Goal: Task Accomplishment & Management: Manage account settings

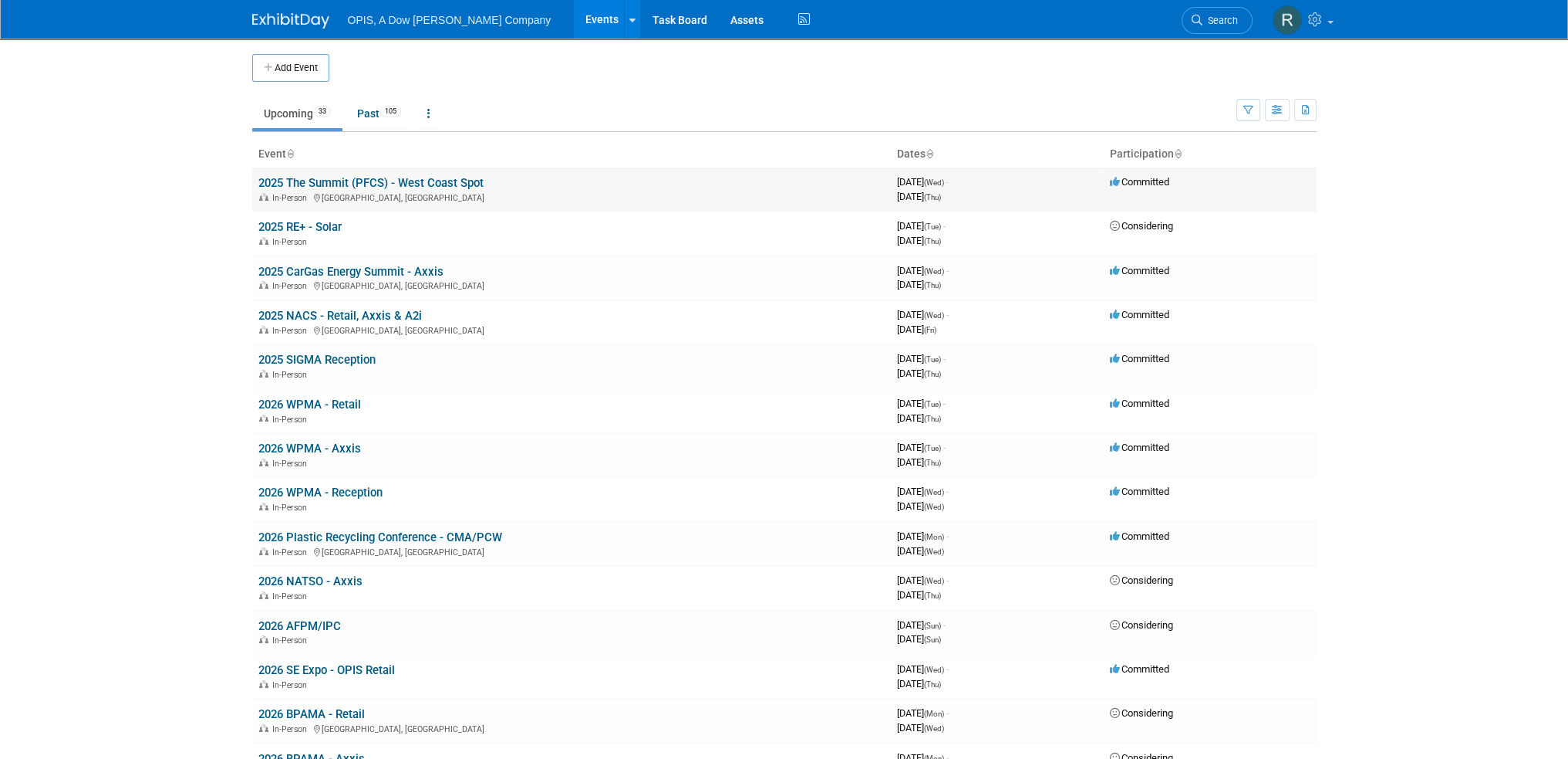
click at [338, 182] on link "2025 The Summit (PFCS) - West Coast Spot" at bounding box center [371, 182] width 225 height 14
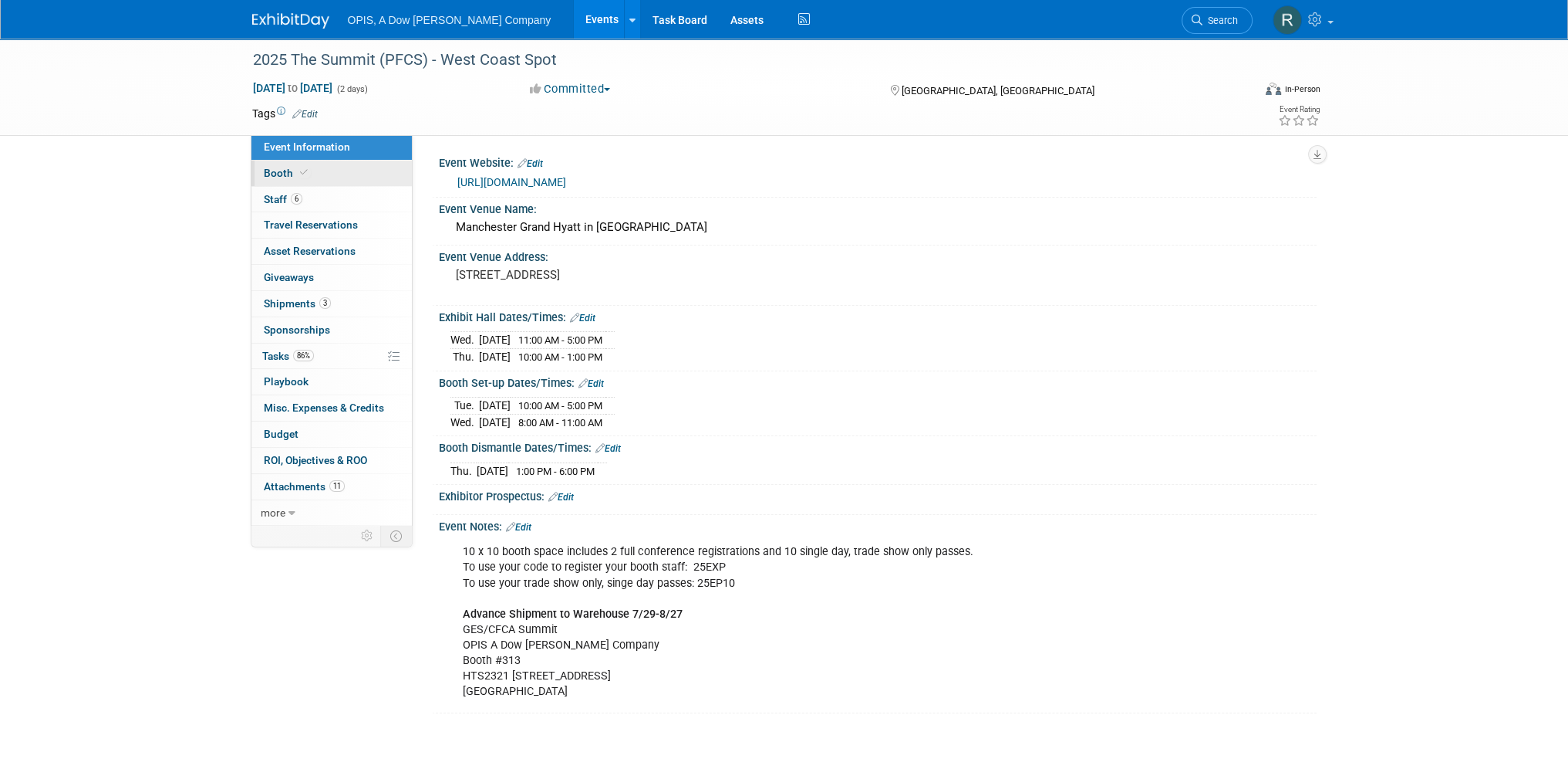
click at [268, 176] on span "Booth" at bounding box center [287, 173] width 47 height 13
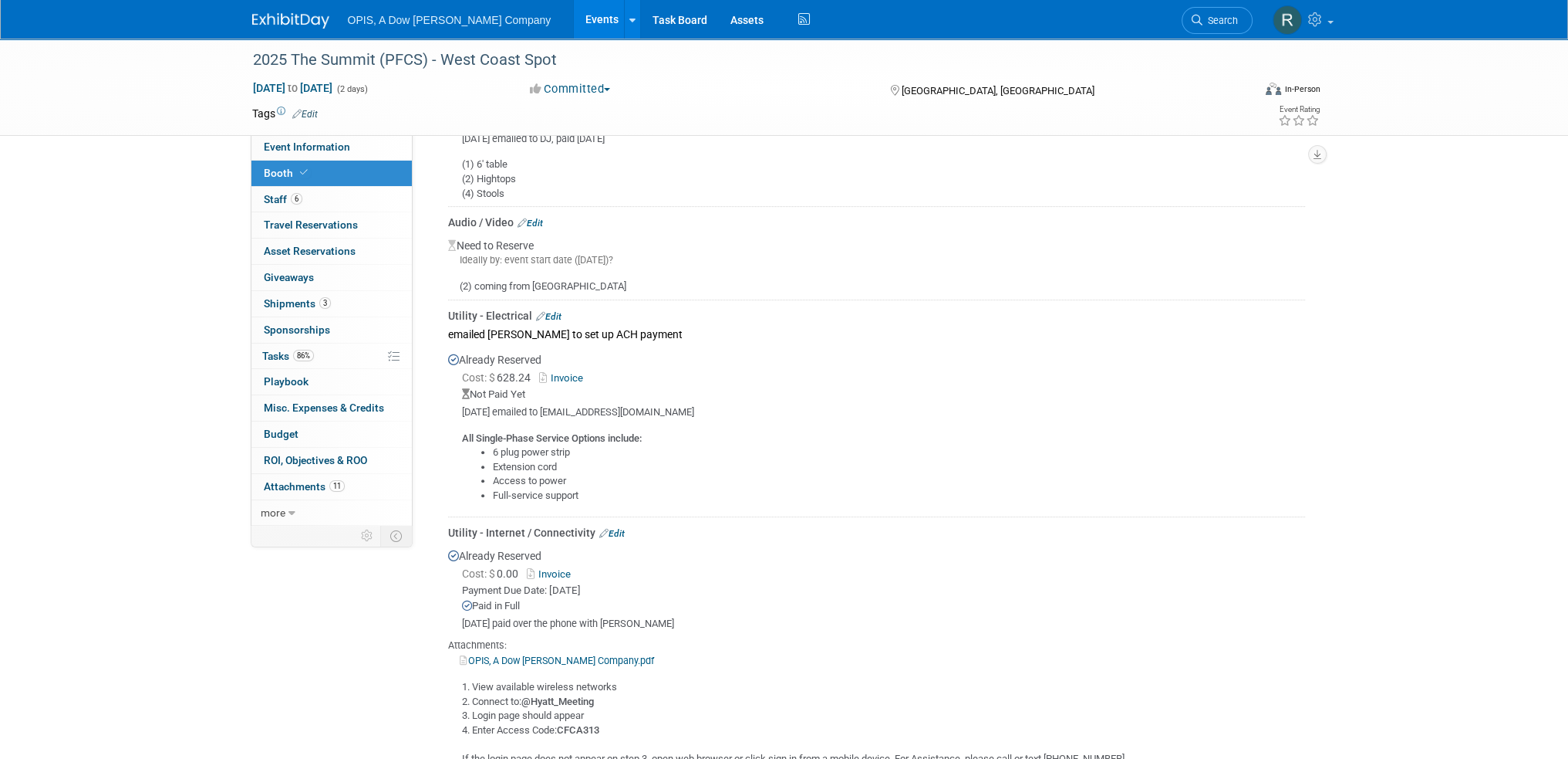
scroll to position [618, 0]
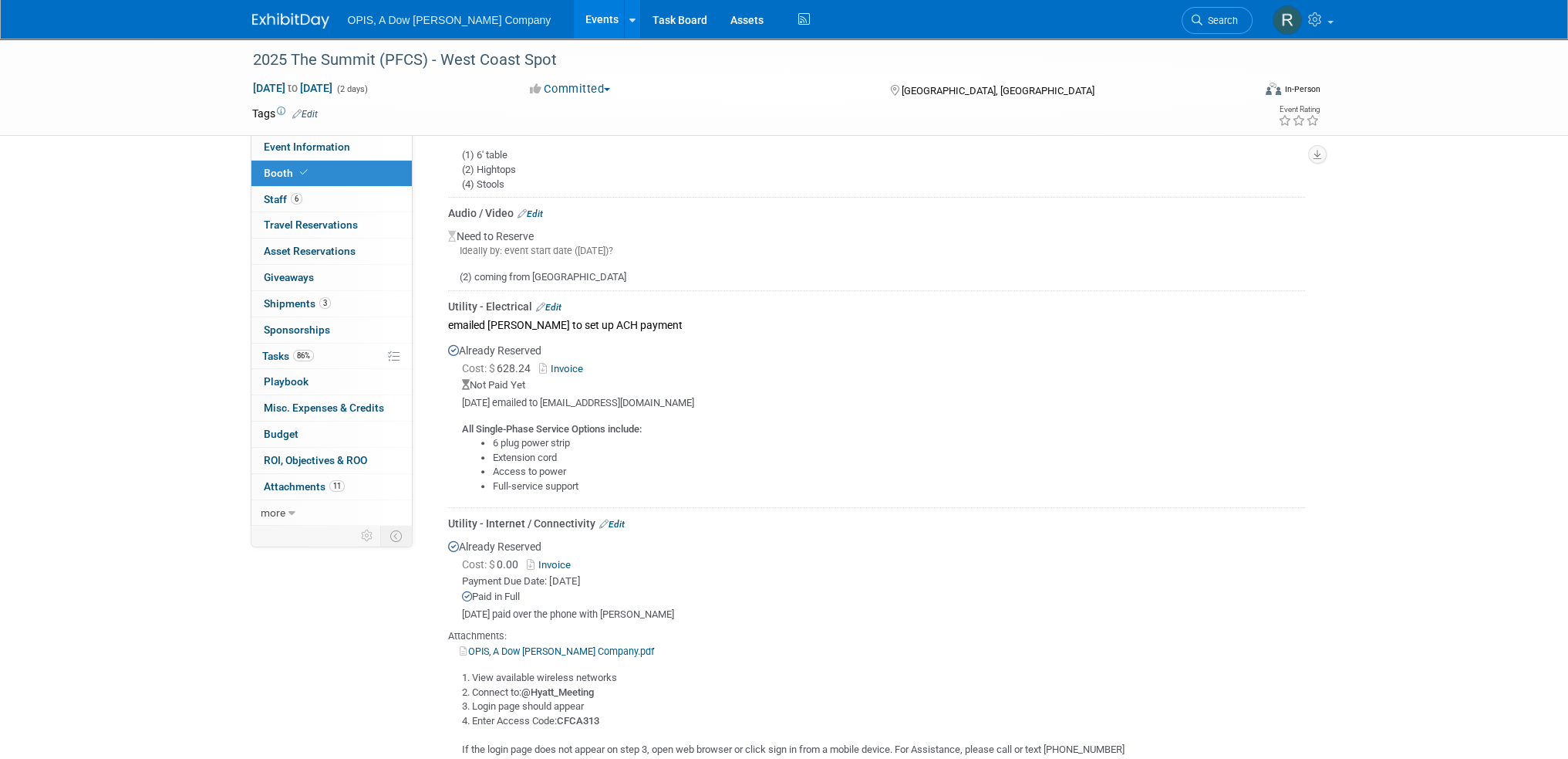
click at [547, 302] on link "Edit" at bounding box center [549, 307] width 25 height 11
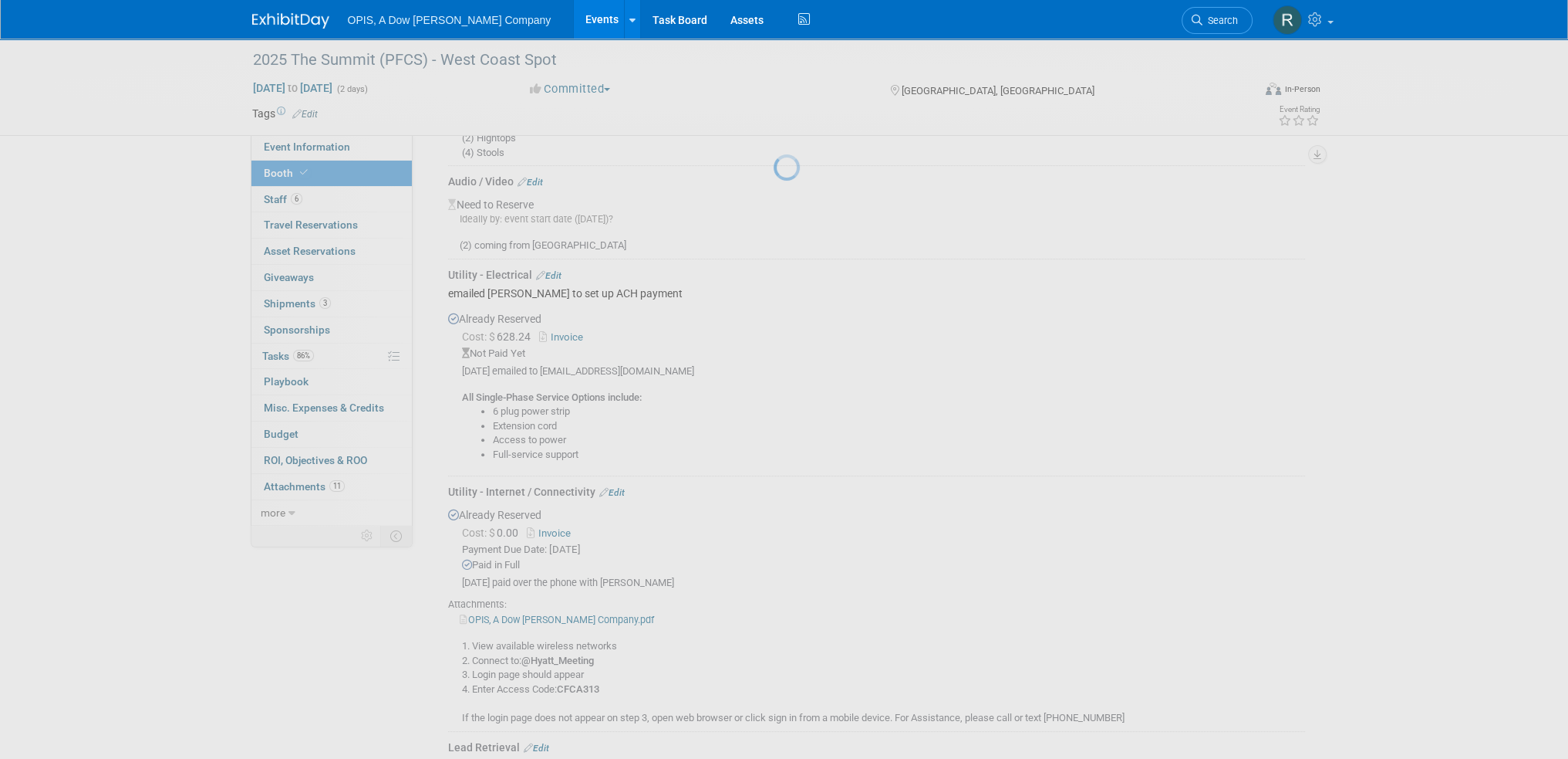
select select "7"
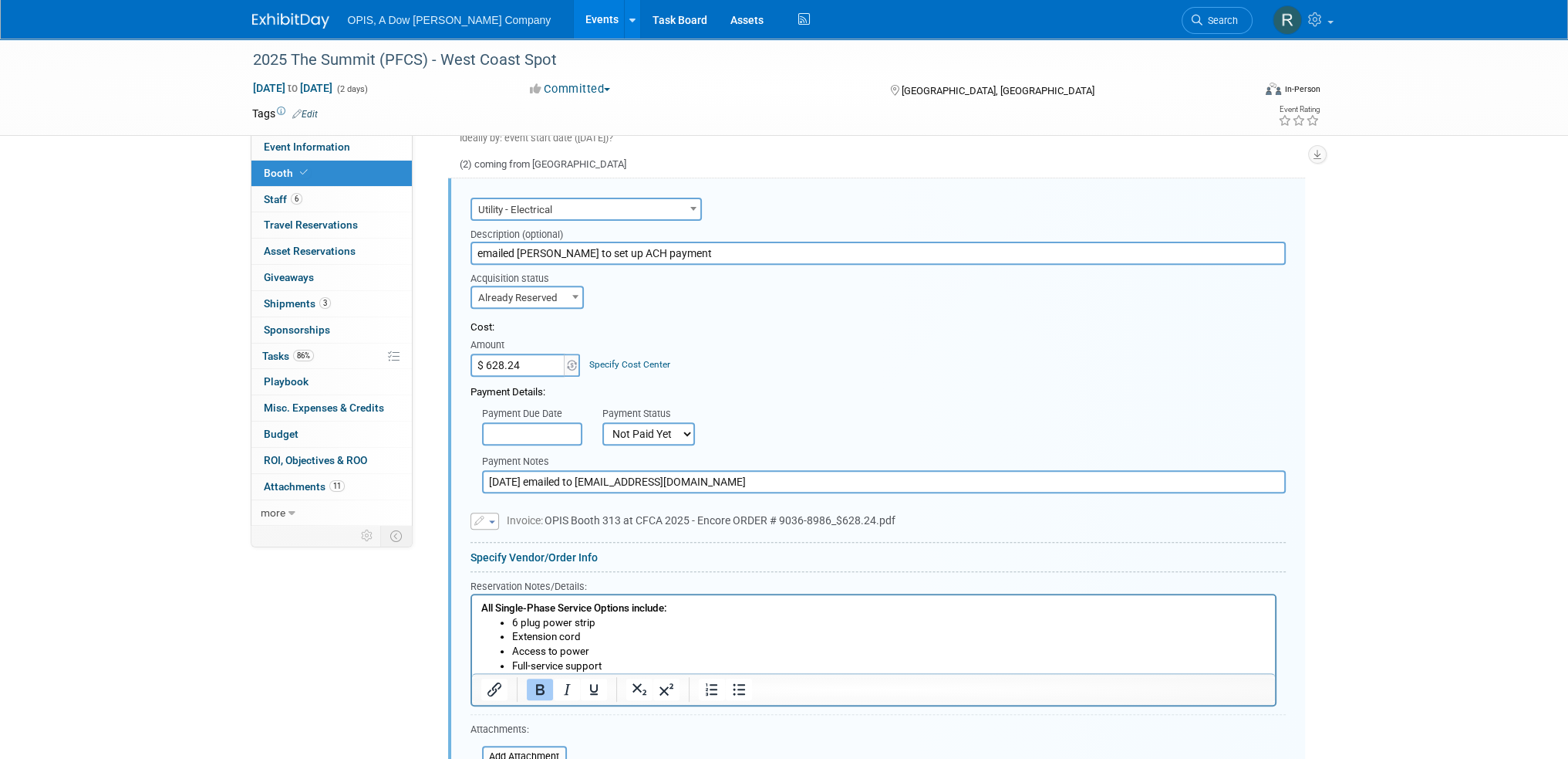
scroll to position [807, 0]
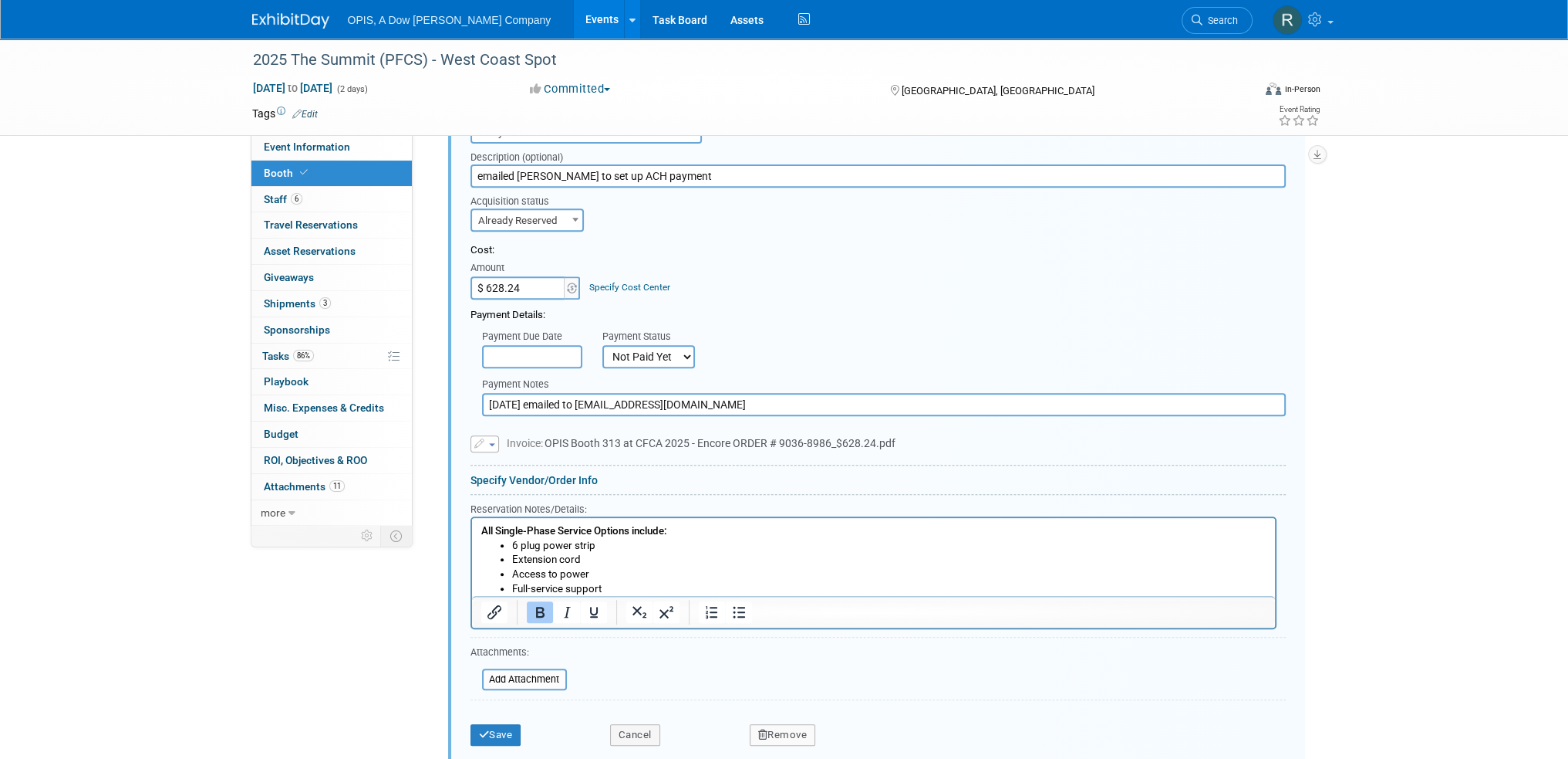
click at [661, 351] on select "Not Paid Yet Partially Paid Paid in Full" at bounding box center [649, 357] width 92 height 24
select select "1"
click at [603, 345] on select "Not Paid Yet Partially Paid Paid in Full" at bounding box center [649, 357] width 92 height 24
click at [523, 348] on input "text" at bounding box center [532, 357] width 100 height 24
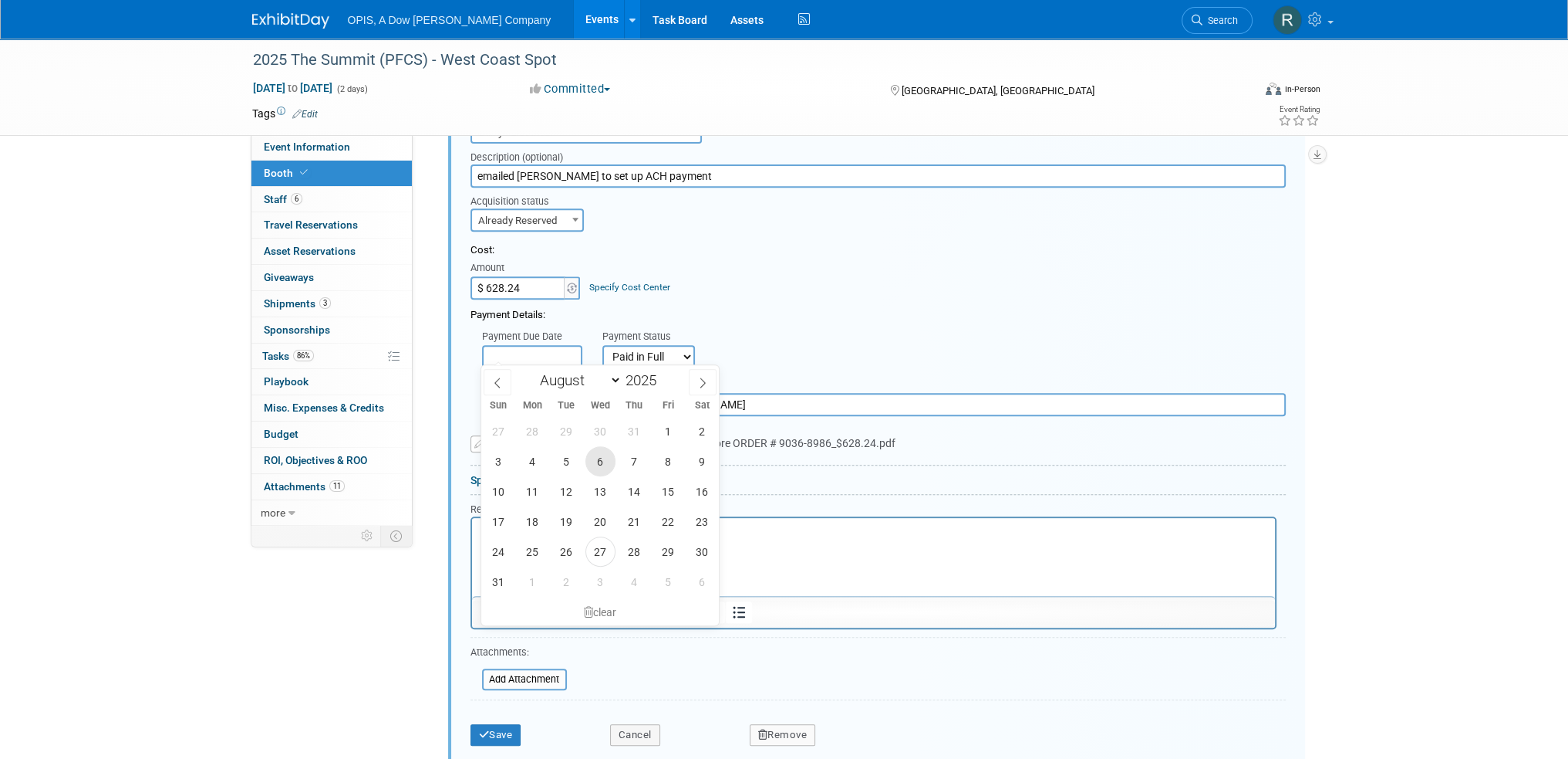
click at [595, 454] on span "6" at bounding box center [600, 461] width 30 height 30
type input "Aug 6, 2025"
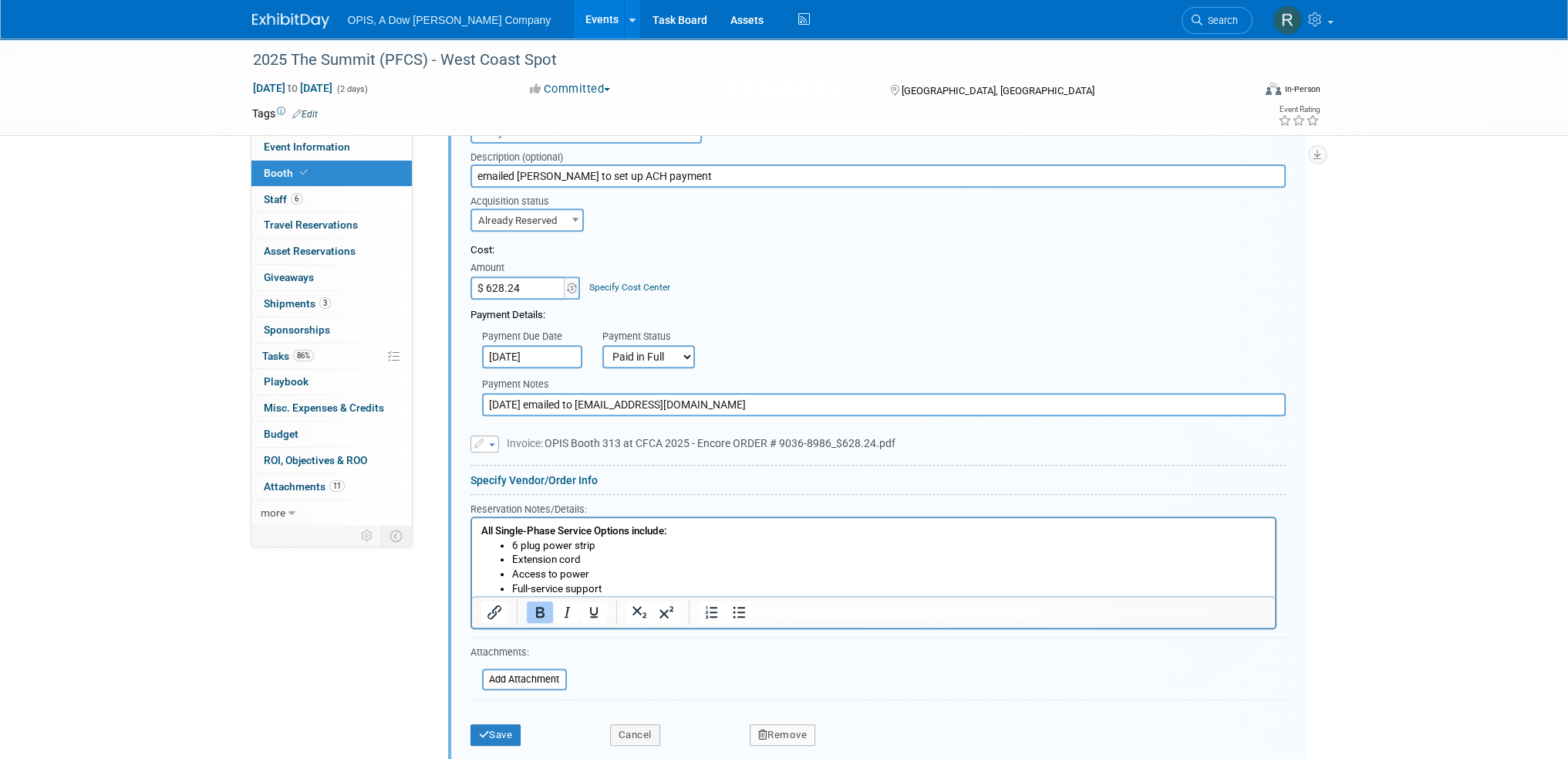
click at [749, 395] on input "07/29/2025 emailed to us@invoices.dowjones.com" at bounding box center [884, 405] width 804 height 24
type input "07/29/2025 emailed to us@invoices.dowjones.com, paid 8/6/2025"
click at [513, 676] on input "file" at bounding box center [473, 679] width 183 height 19
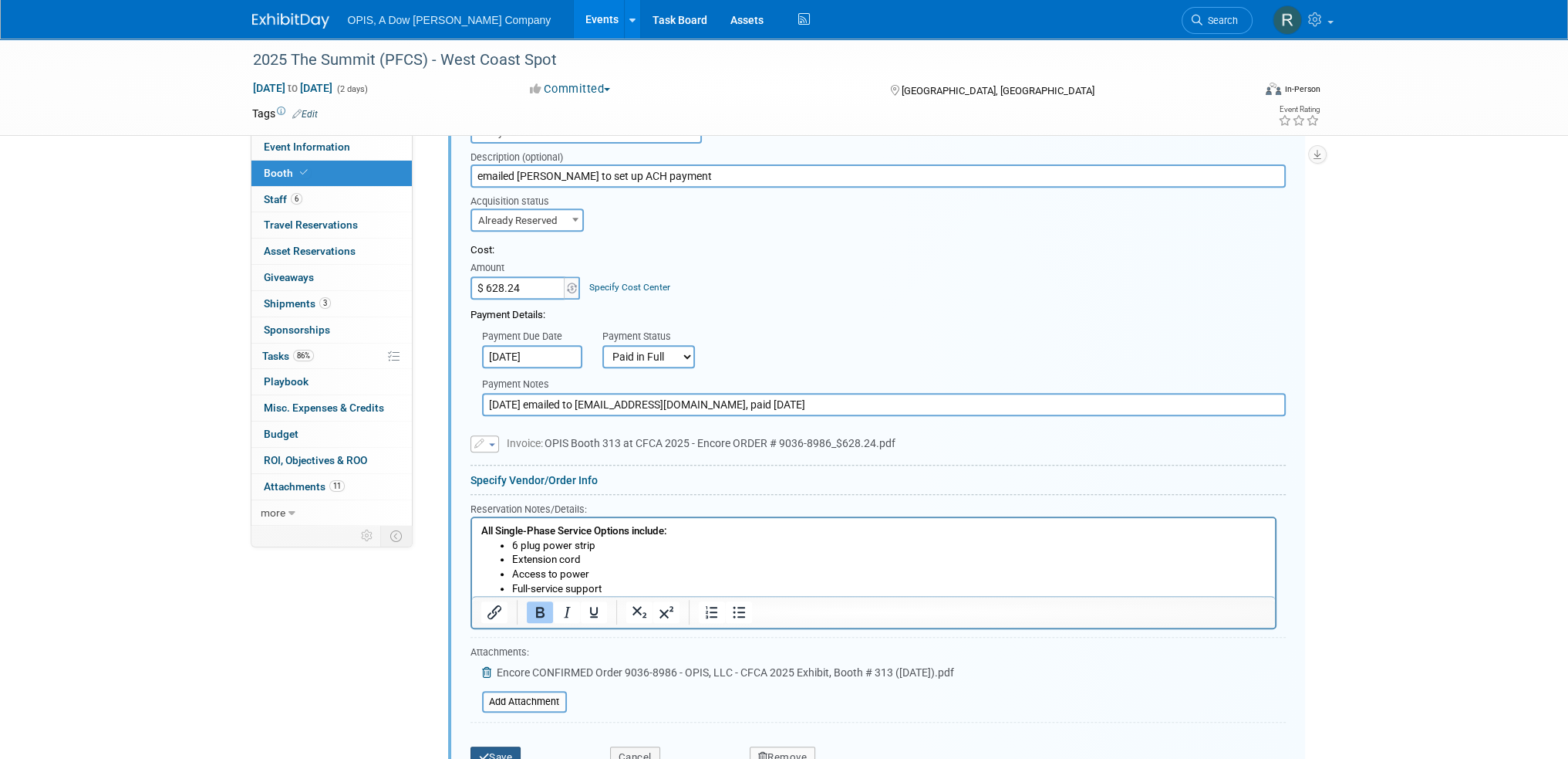
click at [497, 747] on button "Save" at bounding box center [496, 757] width 51 height 22
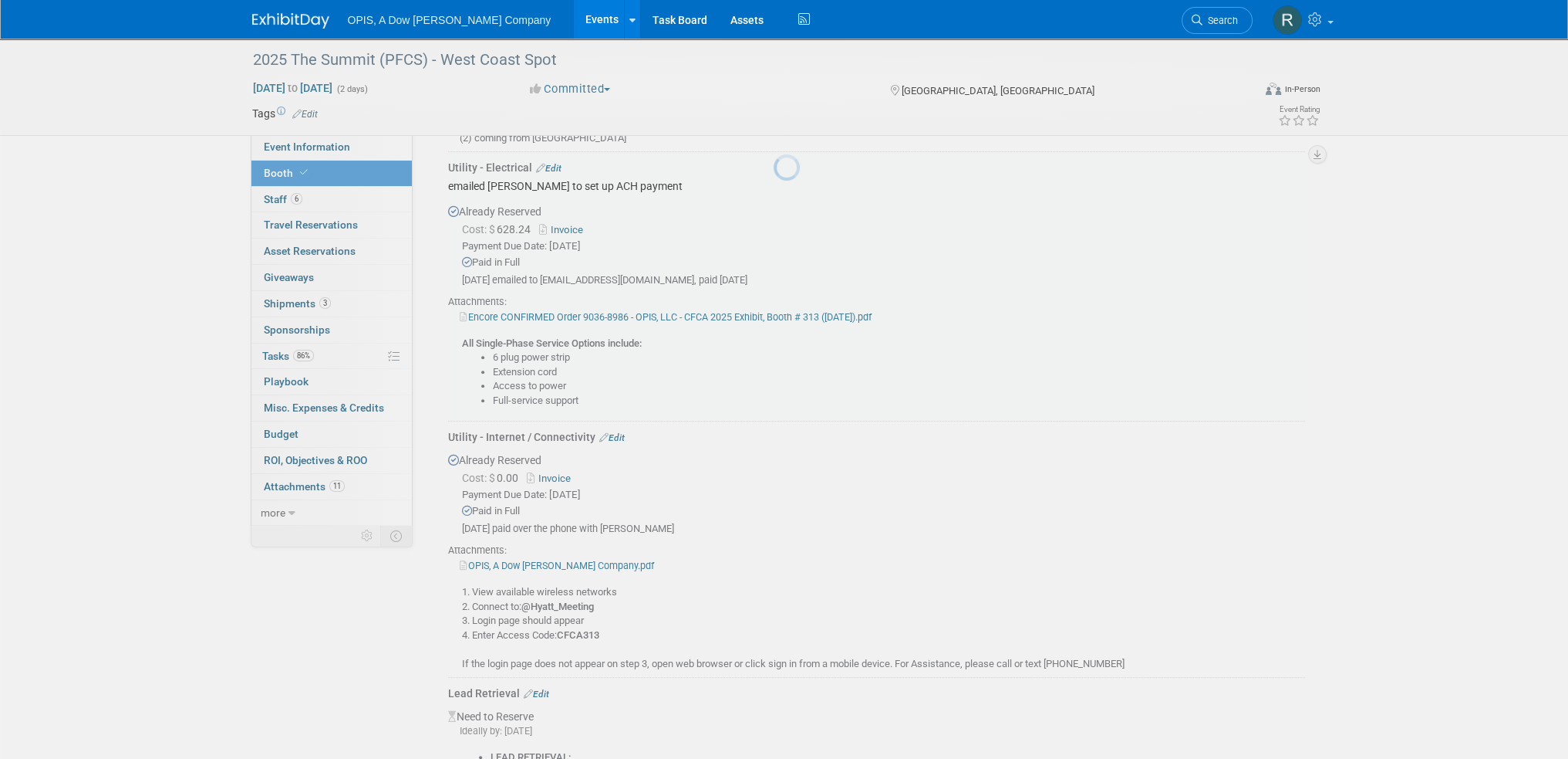
scroll to position [730, 0]
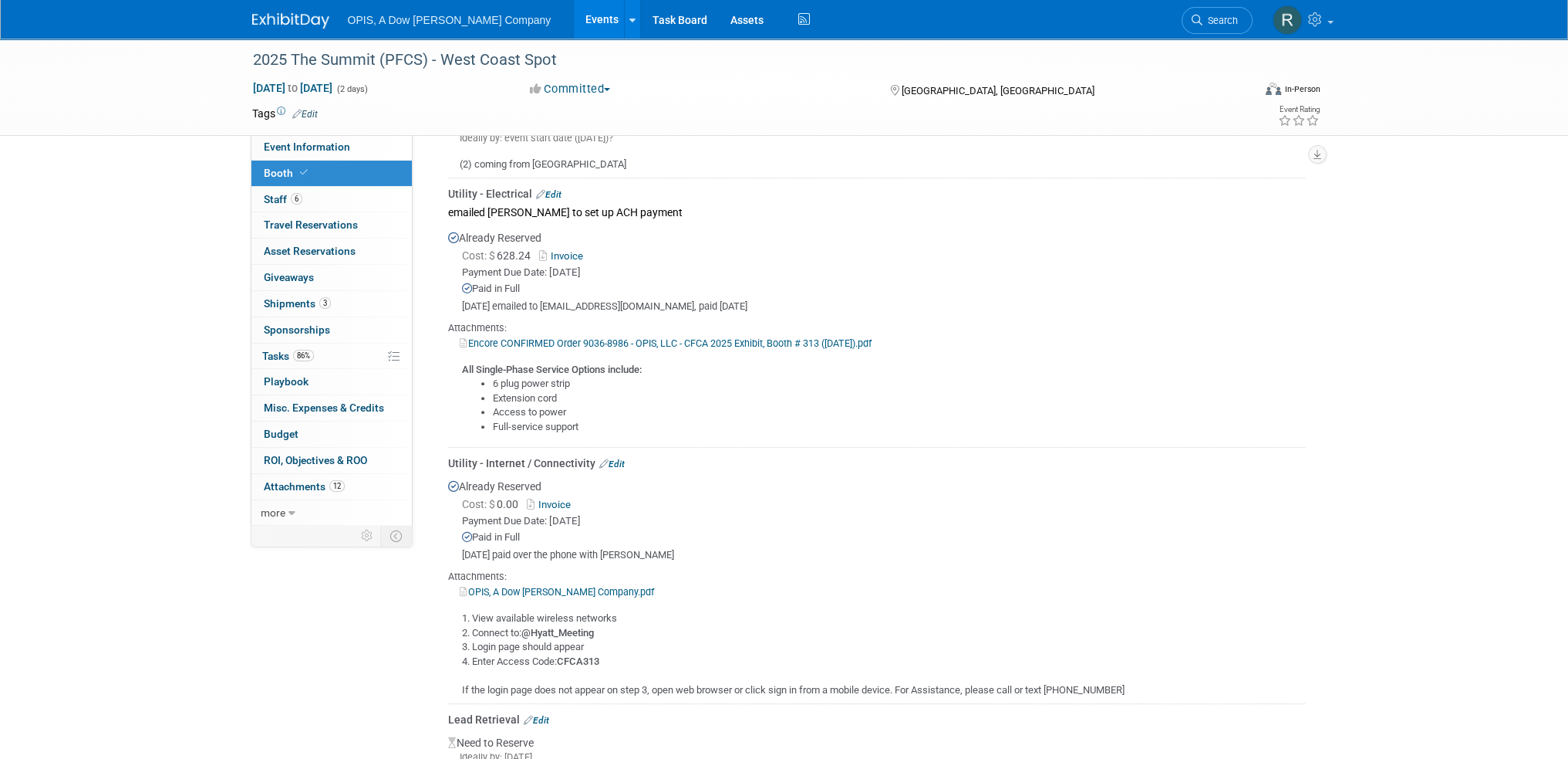
click at [574, 18] on link "Events" at bounding box center [602, 19] width 56 height 38
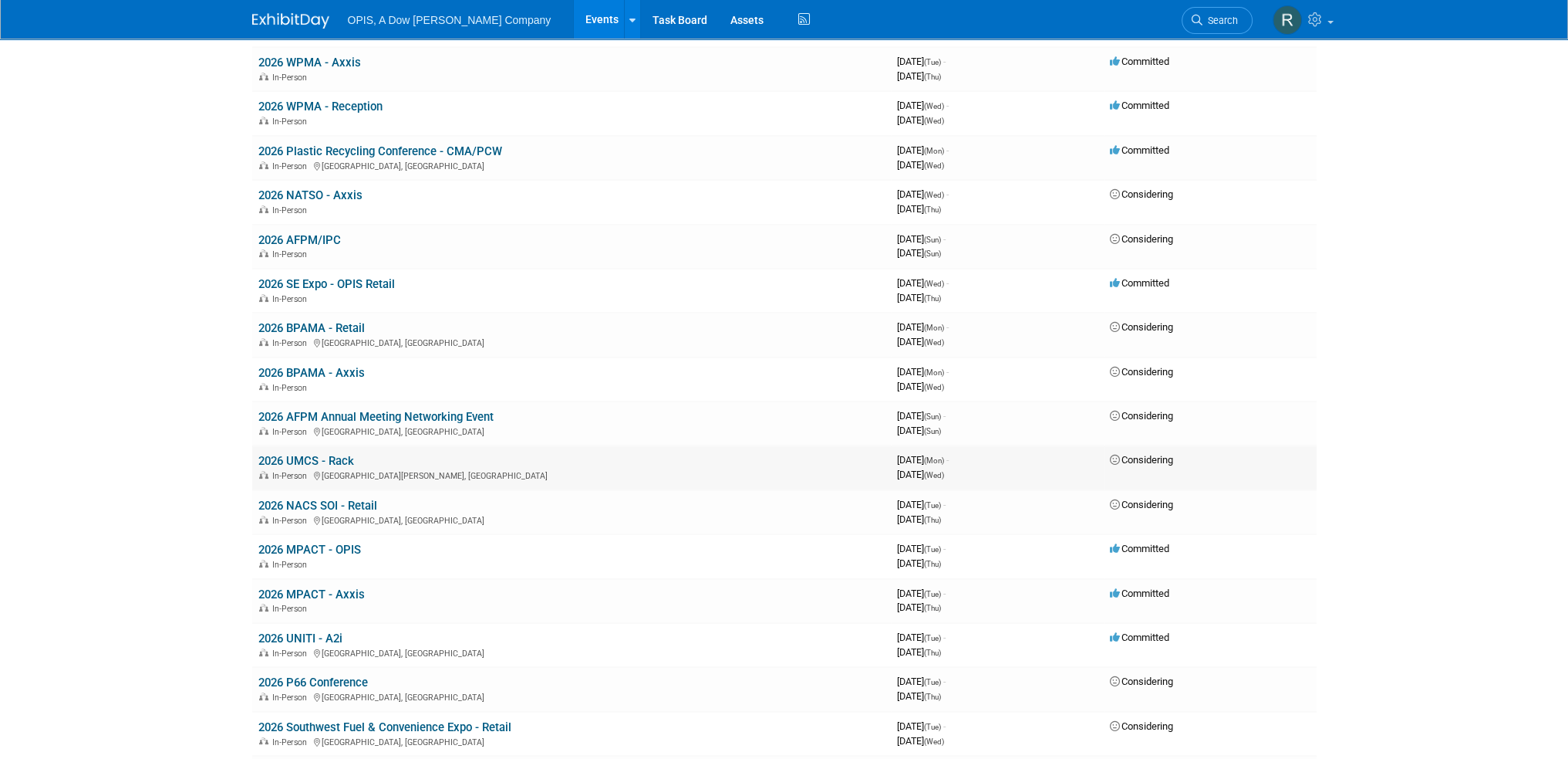
scroll to position [463, 0]
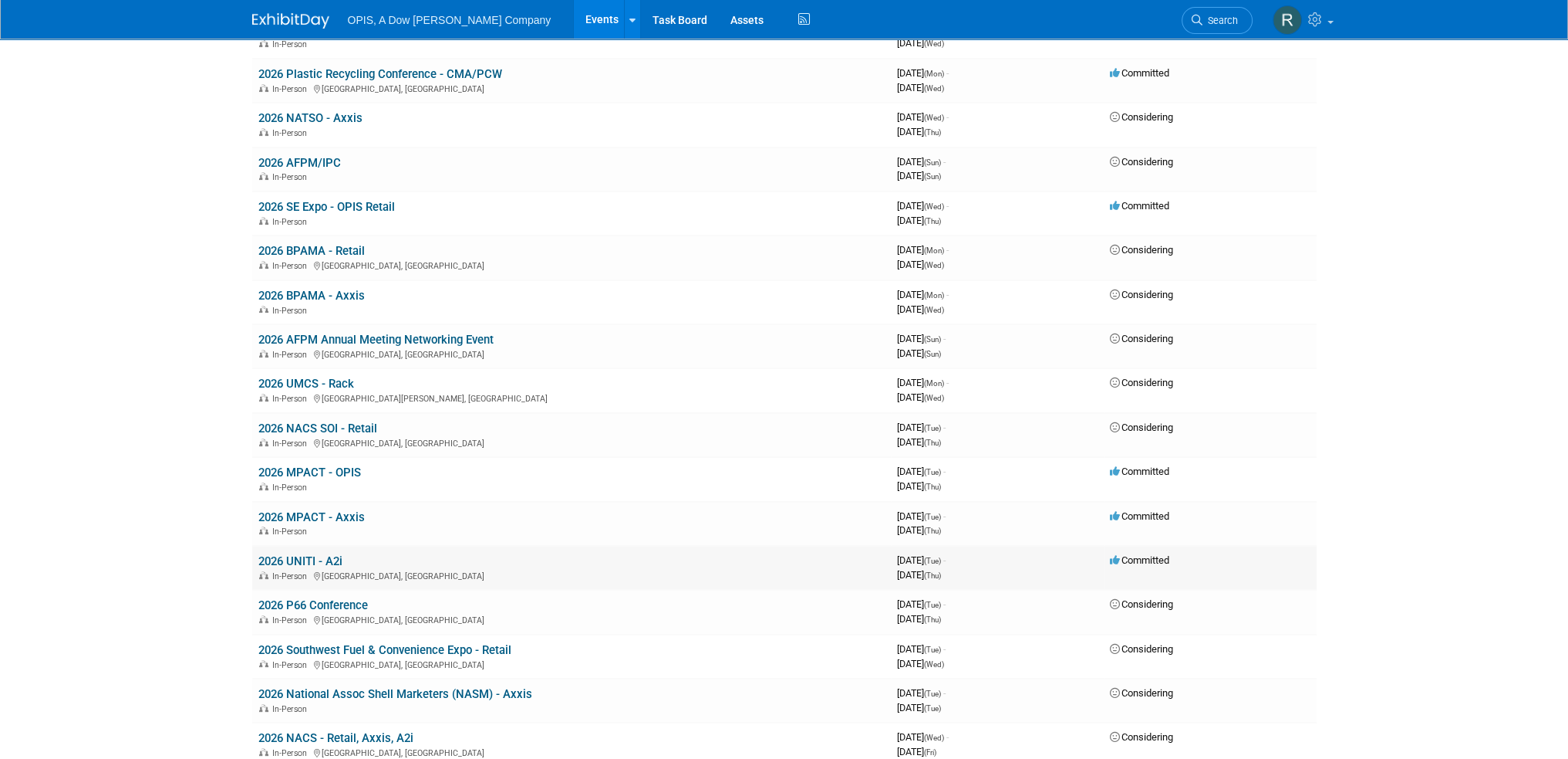
click at [280, 554] on link "2026 UNITI - A2i" at bounding box center [301, 561] width 84 height 14
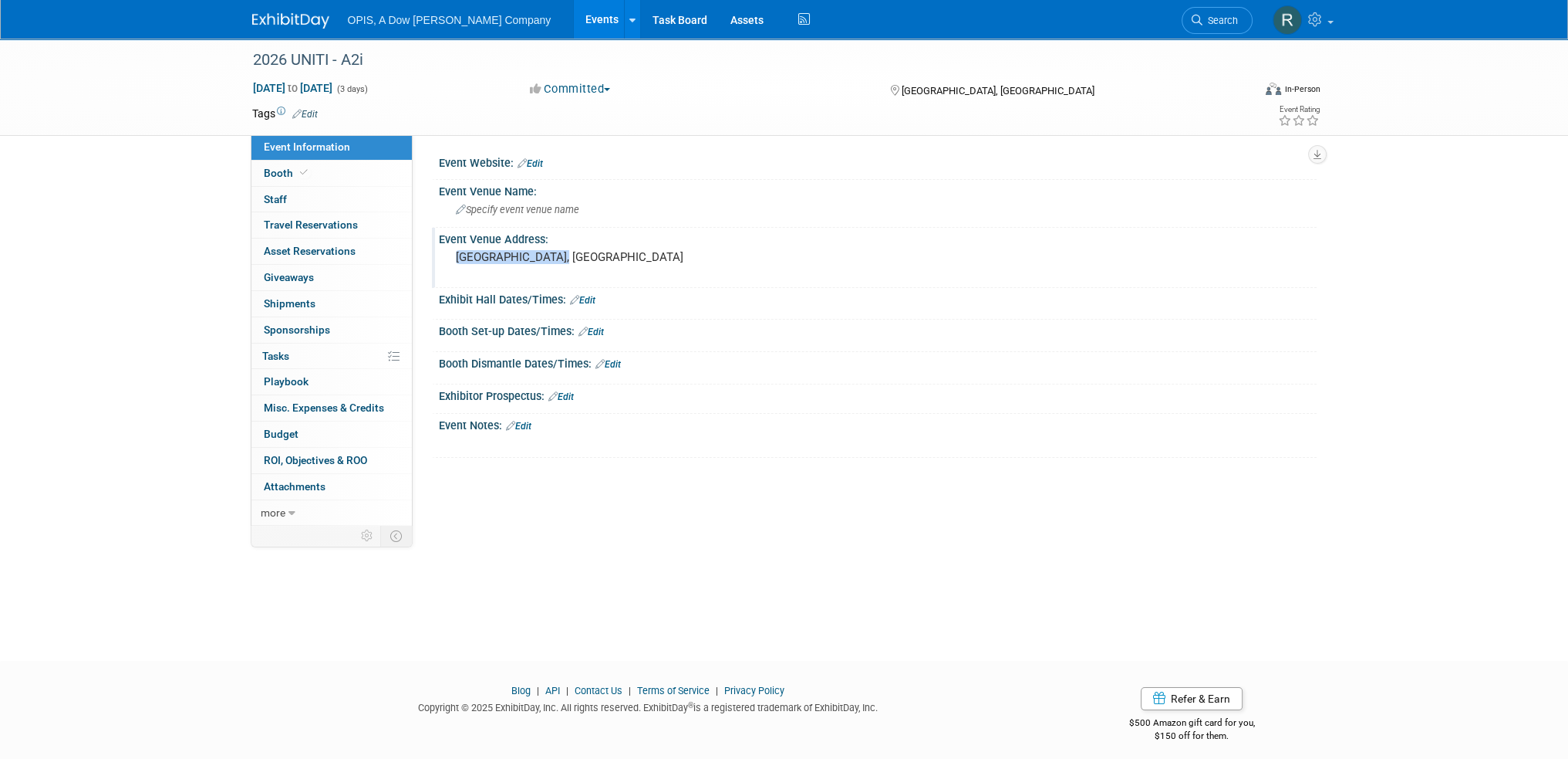
drag, startPoint x: 565, startPoint y: 256, endPoint x: 445, endPoint y: 252, distance: 120.1
click at [445, 252] on div "[GEOGRAPHIC_DATA], [GEOGRAPHIC_DATA]" at bounding box center [621, 265] width 366 height 37
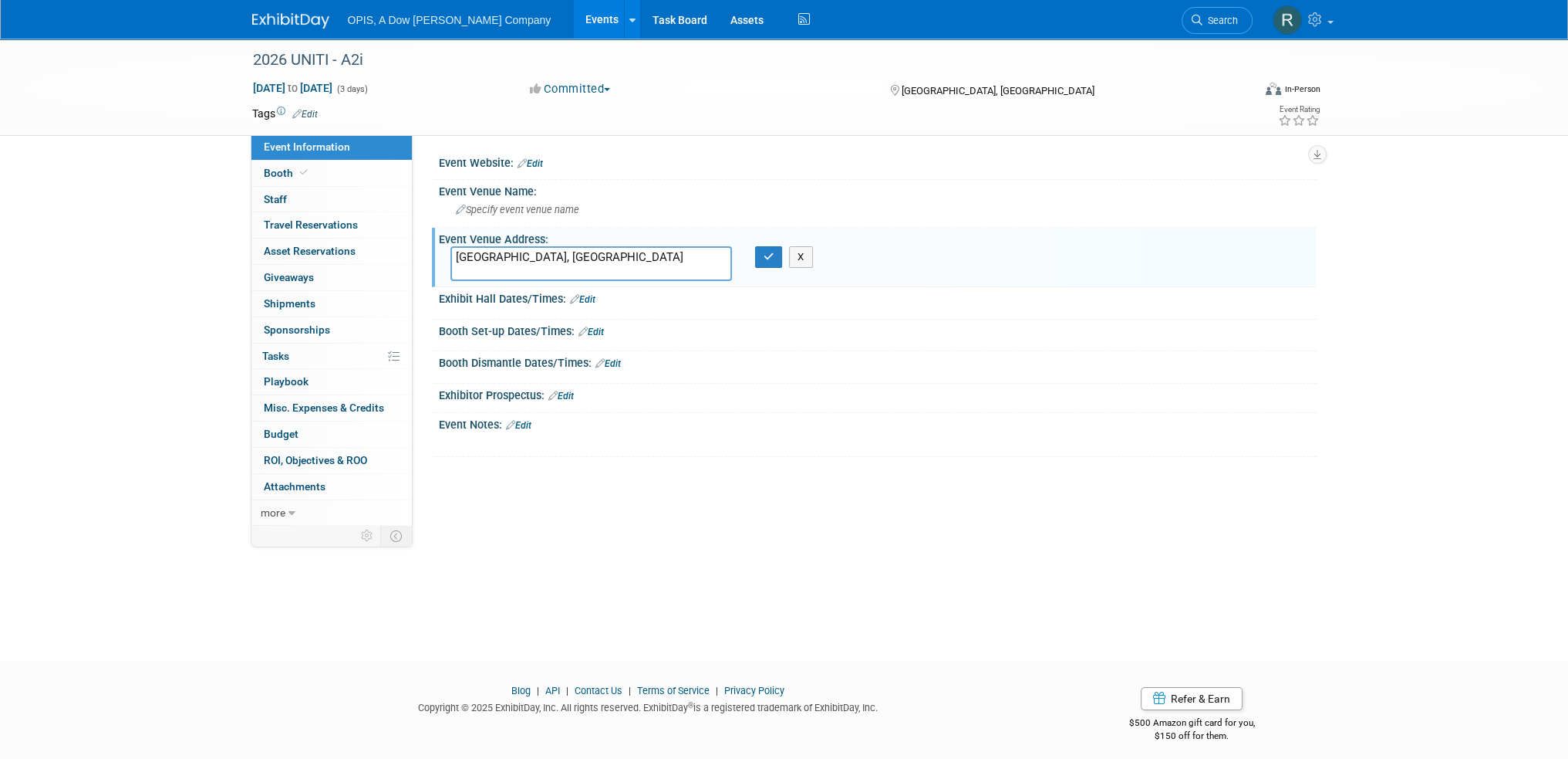
click at [803, 267] on div "Stuttgart, Germany X" at bounding box center [621, 263] width 366 height 34
